Goal: Task Accomplishment & Management: Complete application form

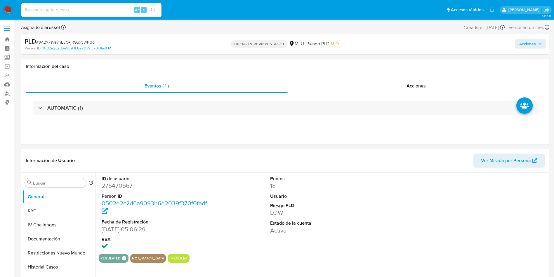
select select "10"
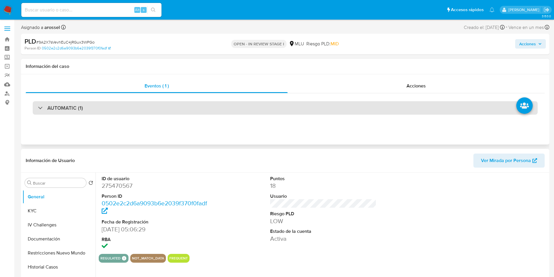
click at [137, 111] on div "AUTOMATIC (1)" at bounding box center [285, 107] width 505 height 13
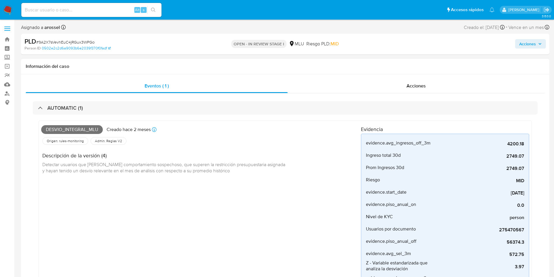
drag, startPoint x: 175, startPoint y: 187, endPoint x: 173, endPoint y: 190, distance: 3.4
click at [175, 187] on div "Desvio_integral_mlu Creado hace 2 meses Creado: [DATE] 06:34:33 Origen: rules-m…" at bounding box center [201, 211] width 320 height 176
click at [171, 171] on span "Detectar usuarios que [PERSON_NAME] comportamiento sospechoso, que superen la r…" at bounding box center [164, 167] width 244 height 13
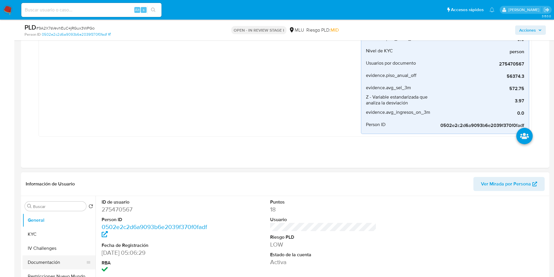
scroll to position [219, 0]
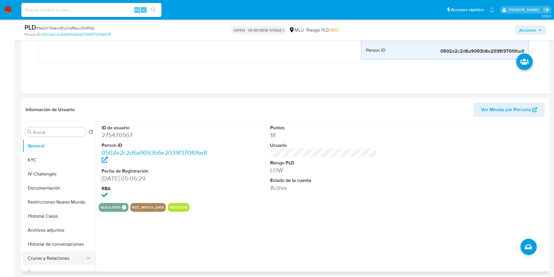
click at [71, 258] on button "Cruces y Relaciones" at bounding box center [56, 258] width 68 height 14
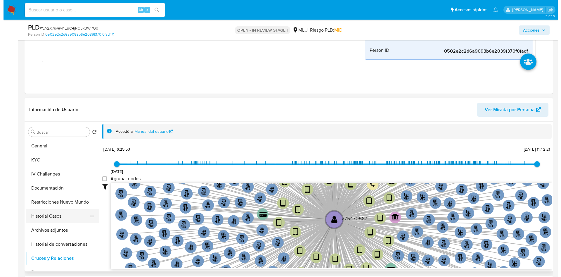
scroll to position [44, 0]
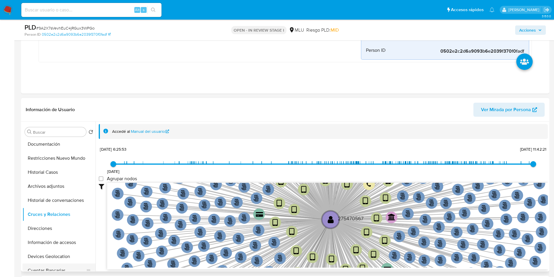
click at [58, 267] on button "Cuentas Bancarias" at bounding box center [56, 270] width 68 height 14
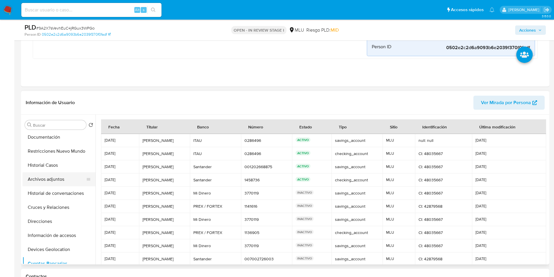
click at [53, 178] on button "Archivos adjuntos" at bounding box center [56, 179] width 68 height 14
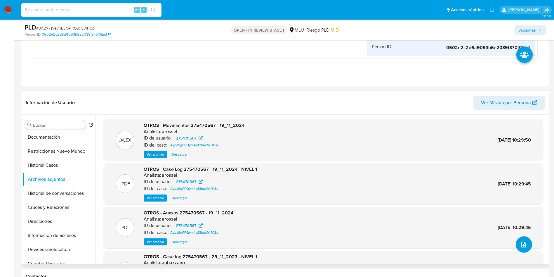
click at [524, 245] on icon "upload-file" at bounding box center [523, 244] width 7 height 7
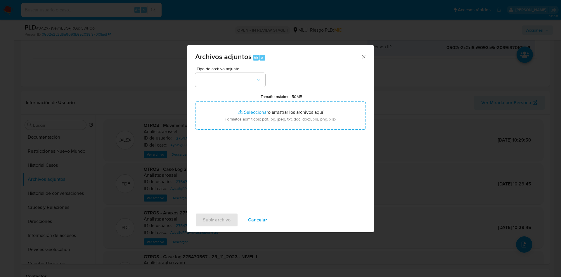
click at [265, 135] on div "Tipo de archivo adjunto Tamaño máximo: 50MB Seleccionar archivos Seleccionar o …" at bounding box center [280, 136] width 171 height 138
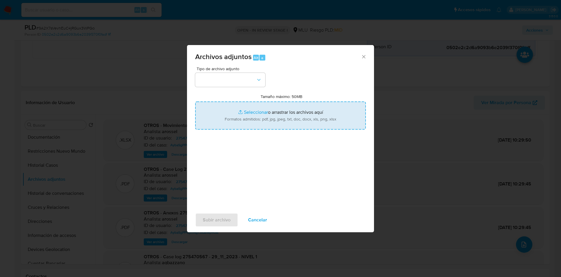
click at [272, 123] on input "Tamaño máximo: 50MB Seleccionar archivos" at bounding box center [280, 115] width 171 height 28
type input "C:\fakepath\Case Log 275470567 - 14_08_2025.pdf"
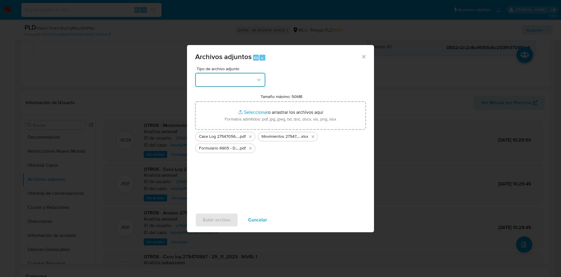
click at [240, 73] on button "button" at bounding box center [230, 80] width 70 height 14
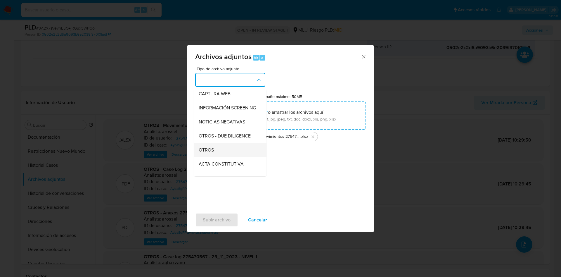
click at [226, 155] on div "OTROS" at bounding box center [229, 150] width 60 height 14
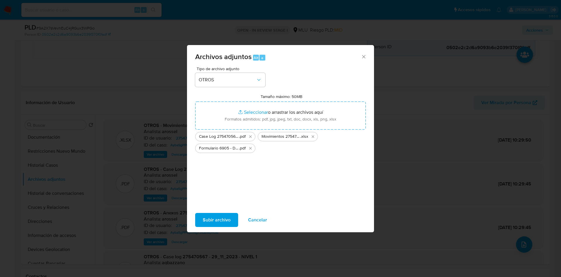
click at [225, 220] on span "Subir archivo" at bounding box center [217, 219] width 28 height 13
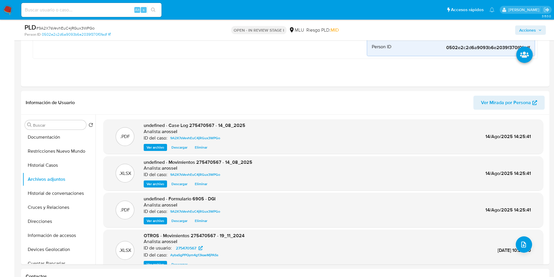
click at [532, 31] on span "Acciones" at bounding box center [527, 29] width 17 height 9
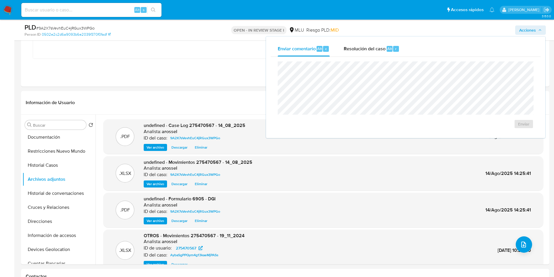
click at [370, 57] on div "Enviar" at bounding box center [406, 95] width 270 height 77
drag, startPoint x: 366, startPoint y: 44, endPoint x: 367, endPoint y: 53, distance: 8.2
click at [367, 44] on div "Resolución del caso Alt r" at bounding box center [372, 48] width 56 height 15
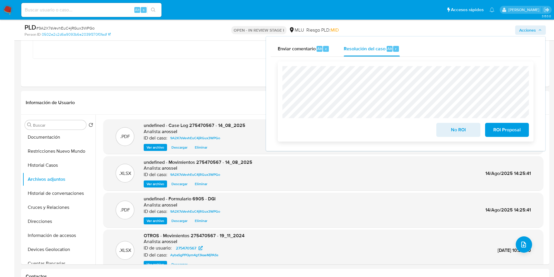
click at [446, 121] on div "No ROI" at bounding box center [458, 128] width 48 height 16
click at [454, 136] on span "No ROI" at bounding box center [458, 129] width 29 height 13
